Goal: Transaction & Acquisition: Purchase product/service

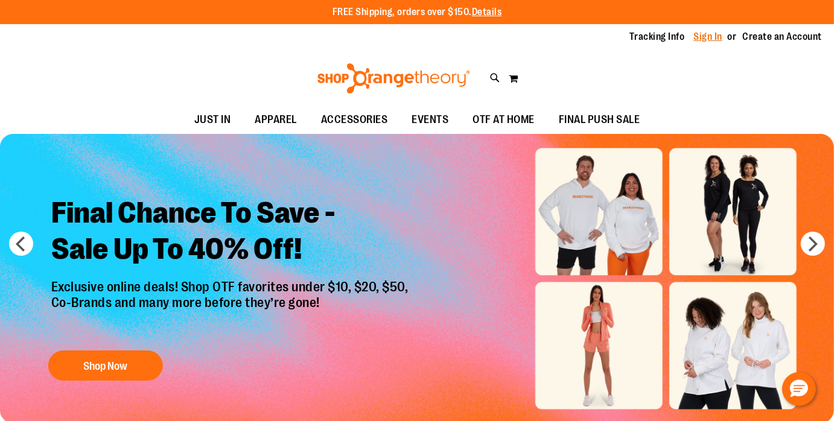
click at [706, 37] on link "Sign In" at bounding box center [708, 36] width 29 height 13
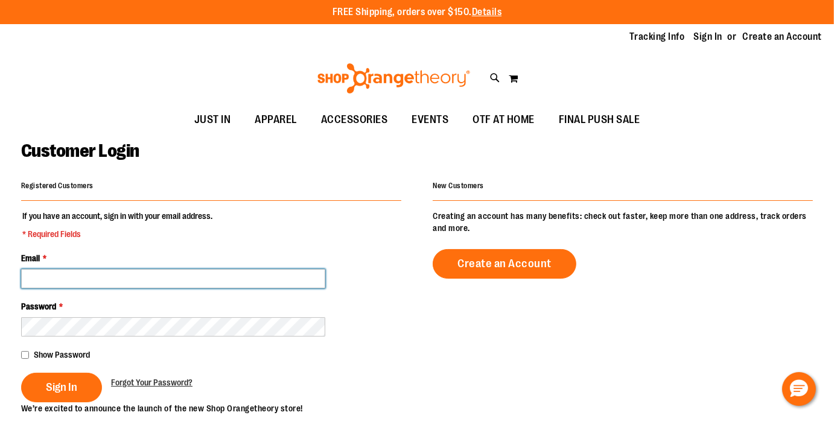
click at [151, 276] on input "Email *" at bounding box center [173, 278] width 304 height 19
type input "**********"
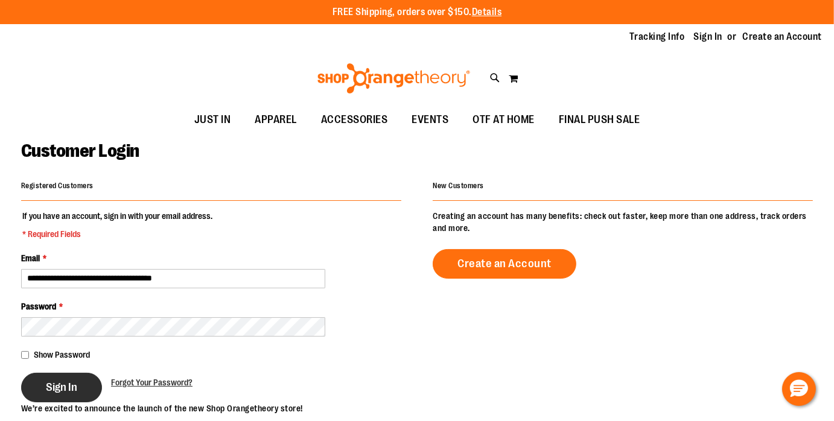
click at [74, 386] on span "Sign In" at bounding box center [61, 387] width 31 height 13
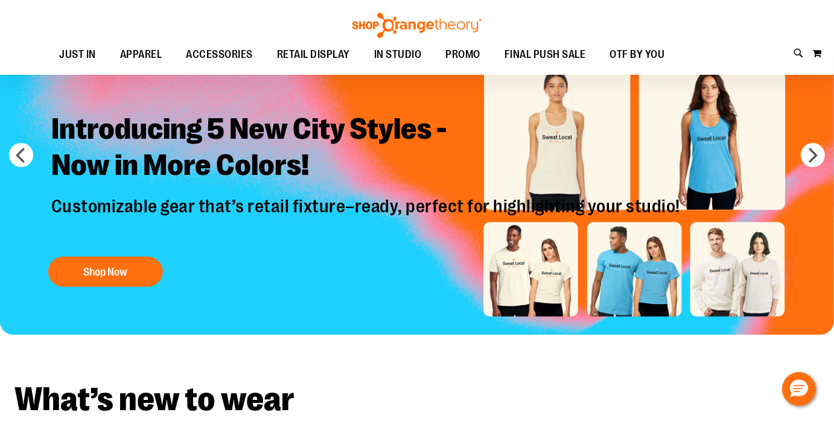
click at [276, 306] on img "Slide 1 of 8" at bounding box center [417, 190] width 834 height 290
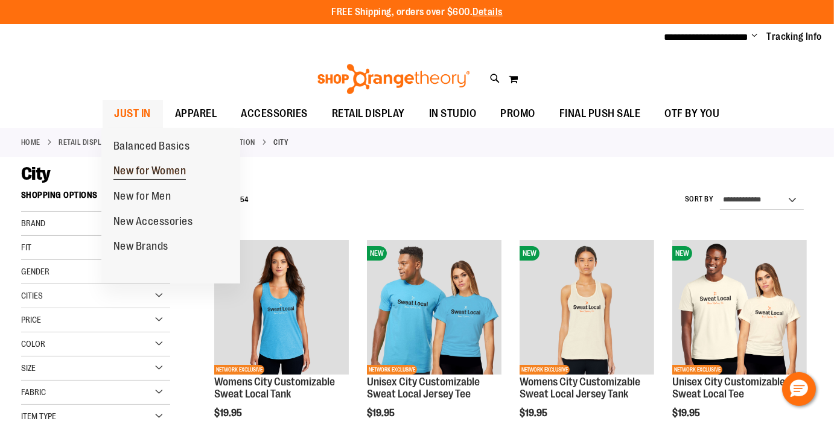
click at [155, 173] on span "New for Women" at bounding box center [150, 172] width 73 height 15
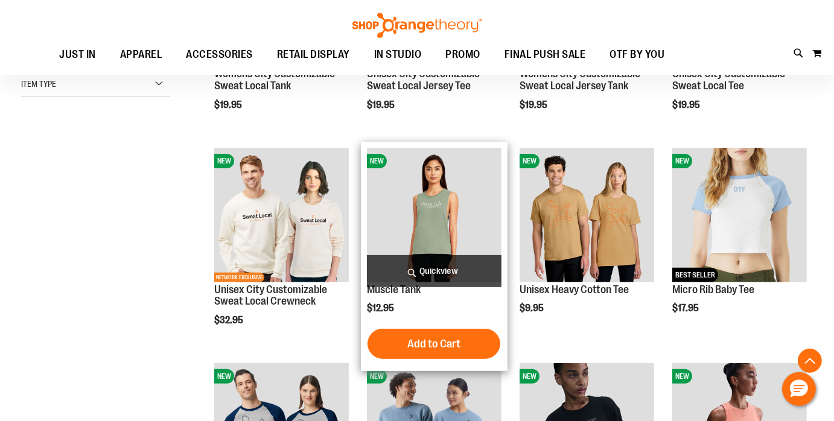
scroll to position [310, 0]
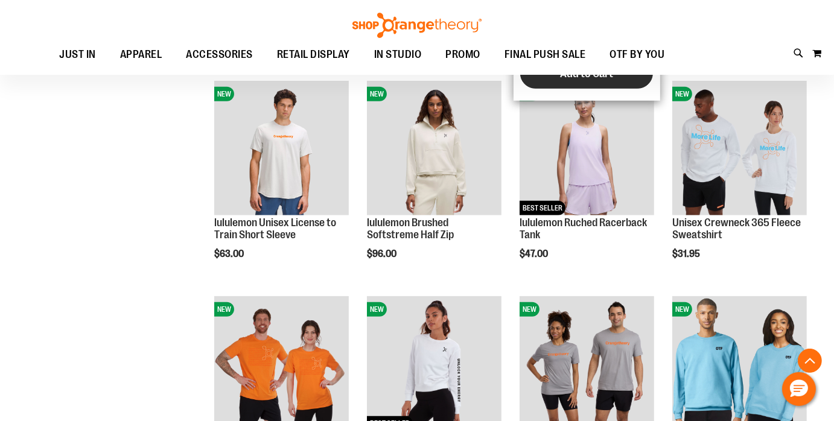
scroll to position [808, 0]
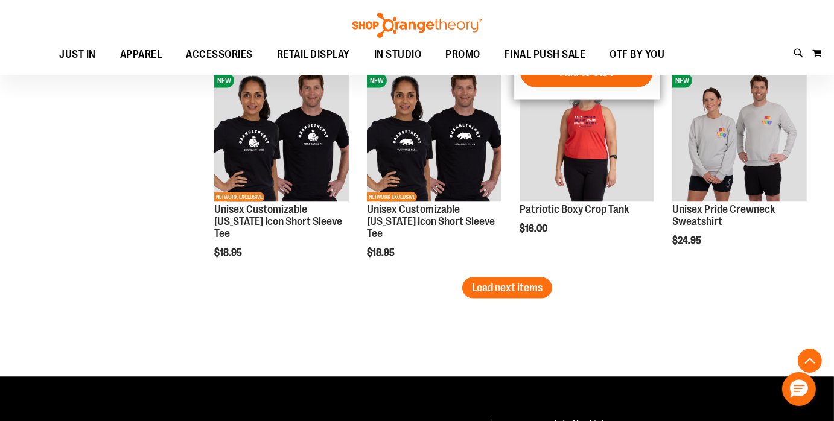
scroll to position [1900, 0]
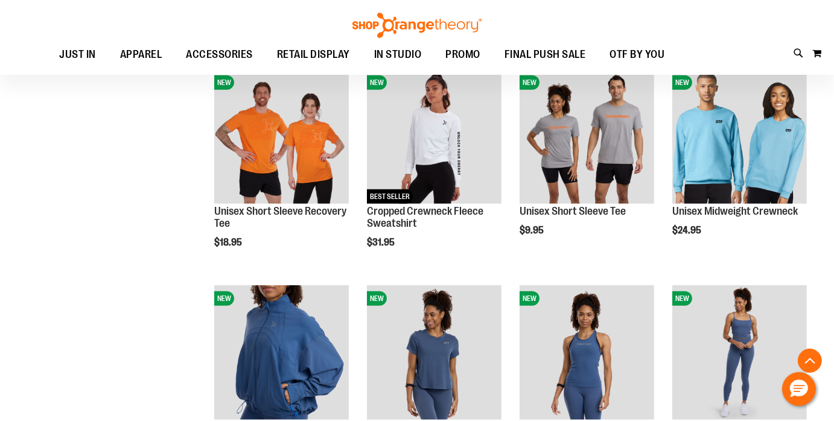
scroll to position [1031, 0]
